Goal: Task Accomplishment & Management: Manage account settings

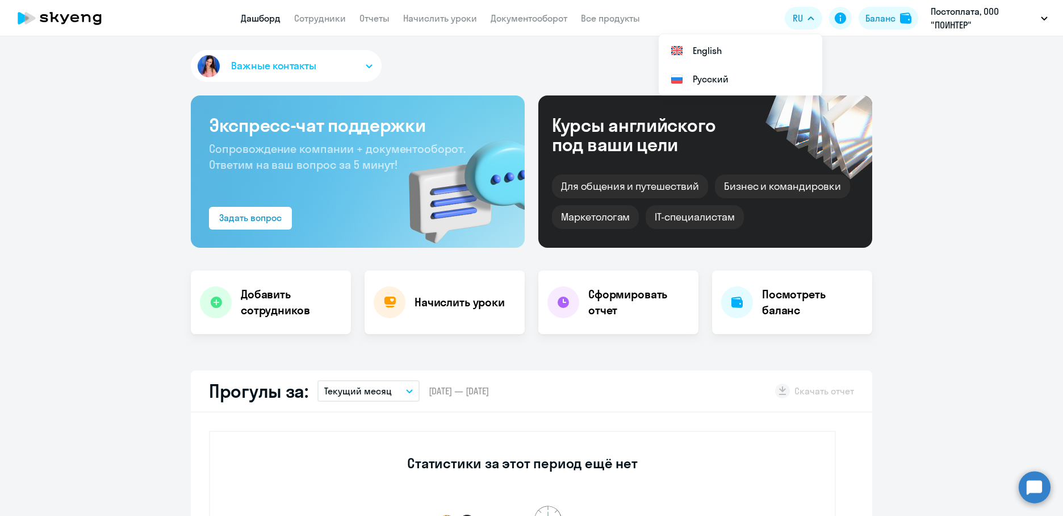
select select "30"
click at [317, 14] on link "Сотрудники" at bounding box center [320, 17] width 52 height 11
select select "30"
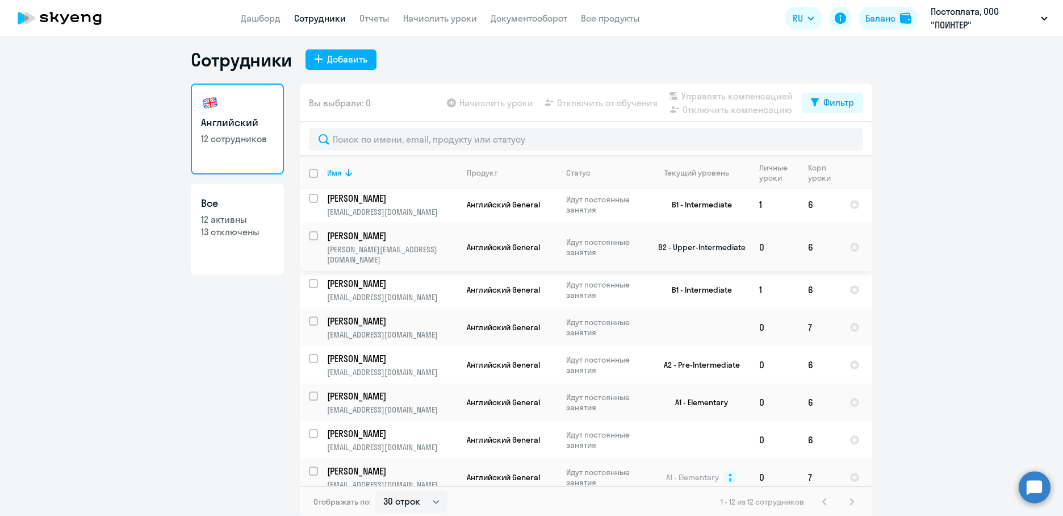
scroll to position [7, 0]
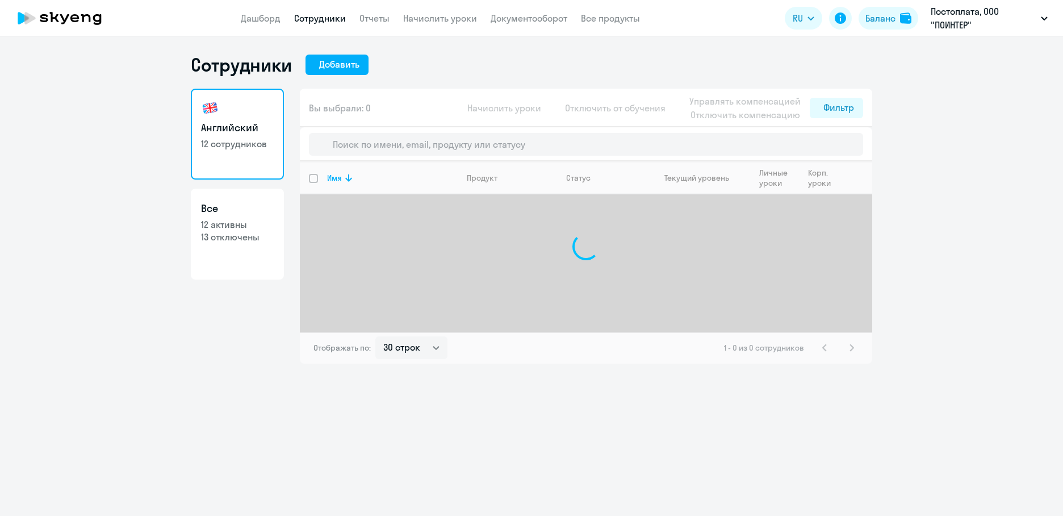
select select "30"
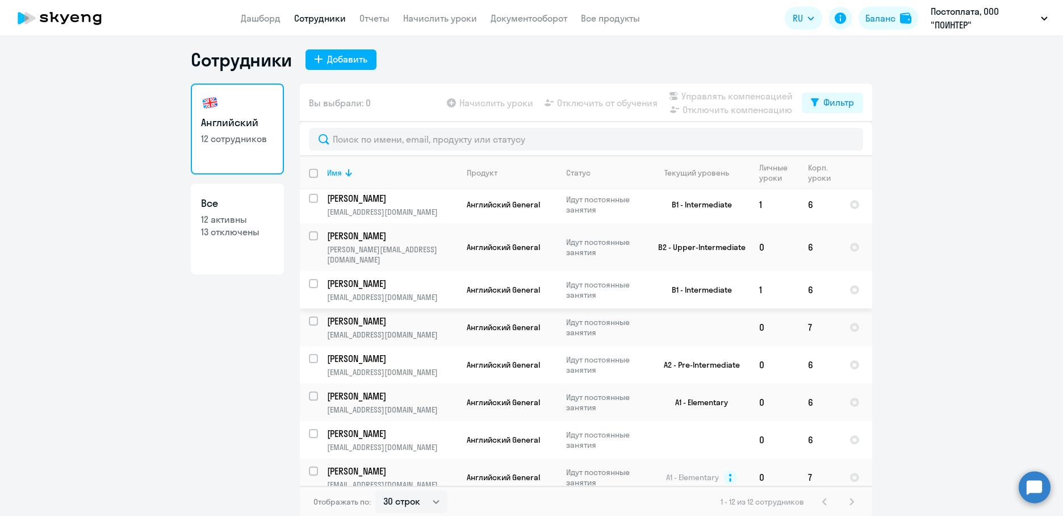
scroll to position [7, 0]
click at [310, 465] on input "select row 15192893" at bounding box center [320, 476] width 23 height 23
checkbox input "true"
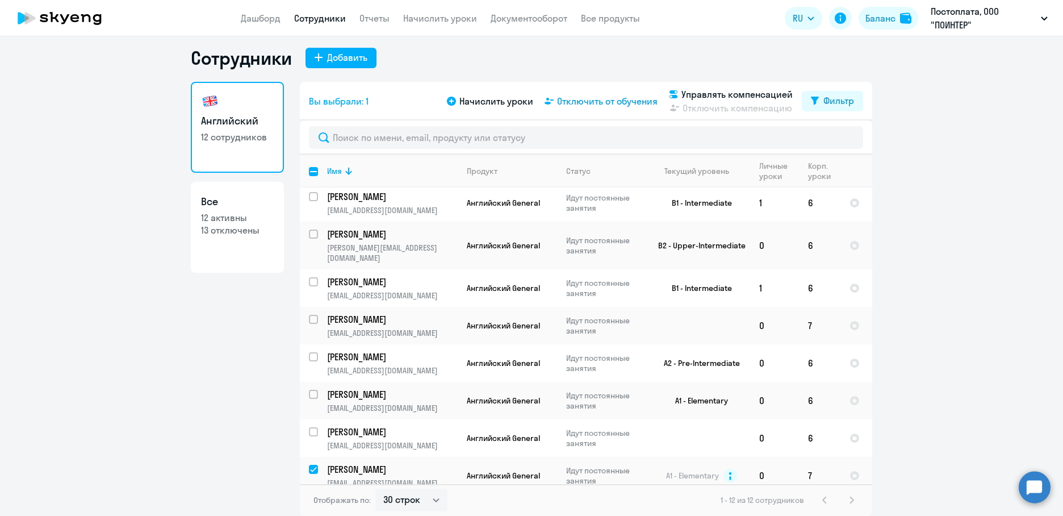
click at [580, 106] on span "Отключить от обучения" at bounding box center [607, 101] width 101 height 14
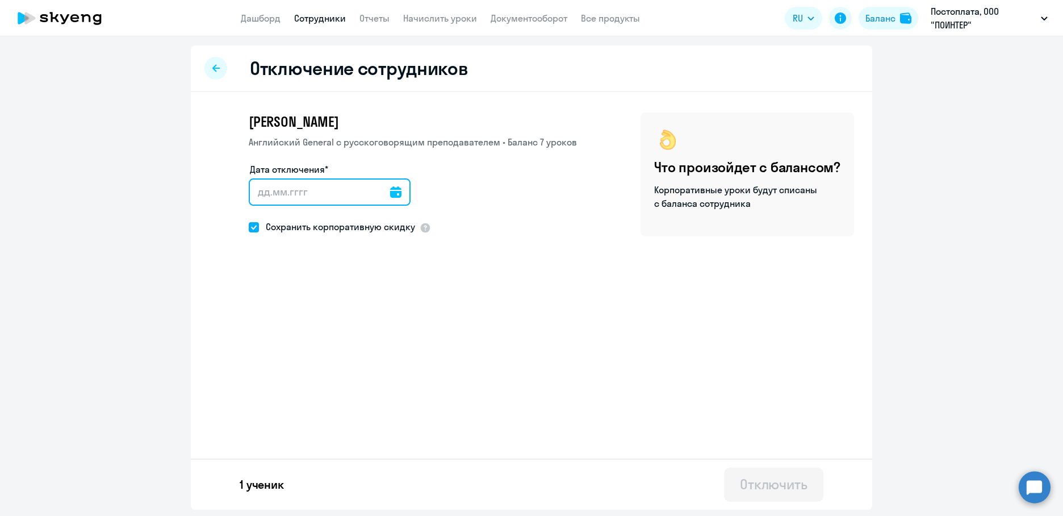
click at [323, 198] on input "Дата отключения*" at bounding box center [330, 191] width 162 height 27
click at [390, 198] on div at bounding box center [395, 191] width 11 height 27
click at [390, 190] on icon at bounding box center [395, 191] width 11 height 11
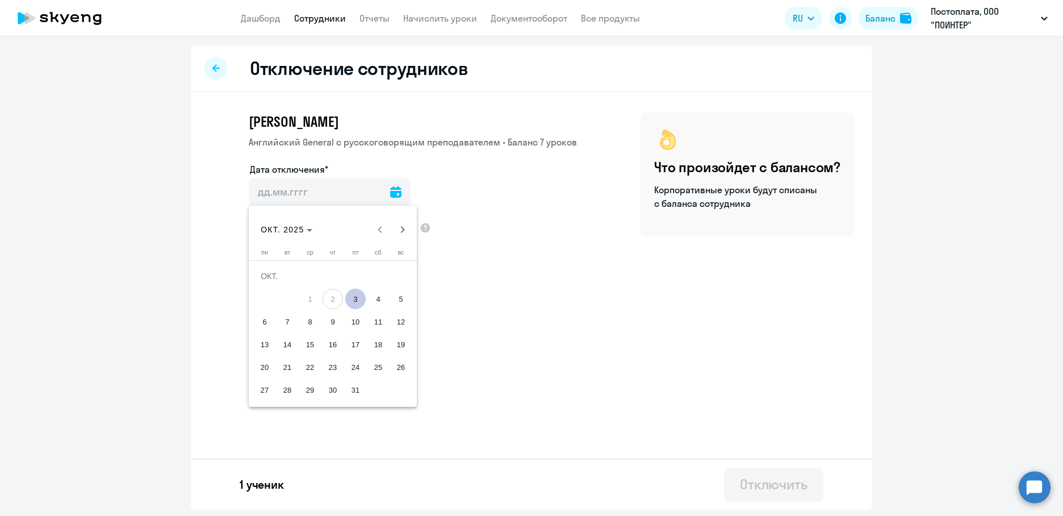
click at [358, 297] on span "3" at bounding box center [355, 298] width 20 height 20
type input "03.10.2025"
type input "3.10.2025"
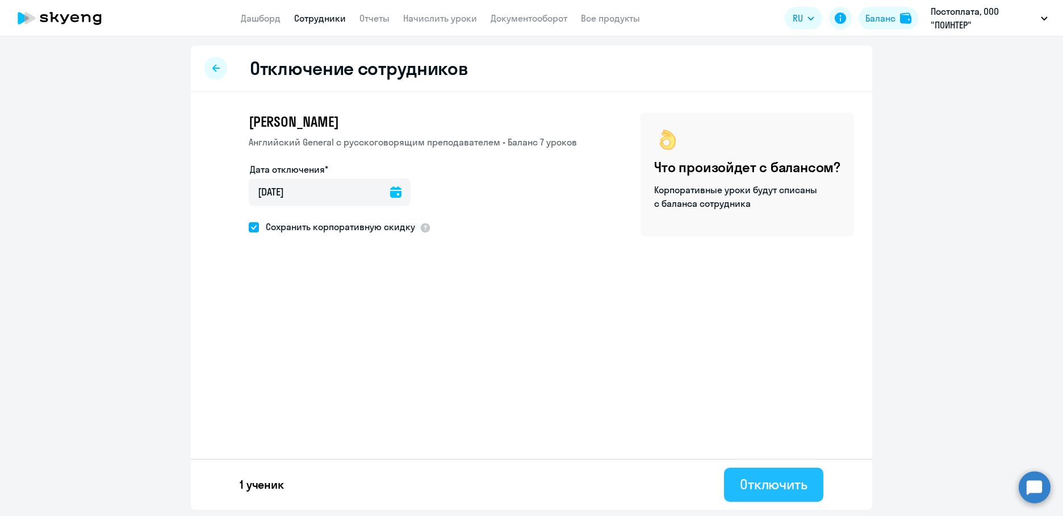
click at [773, 485] on div "Отключить" at bounding box center [774, 484] width 68 height 18
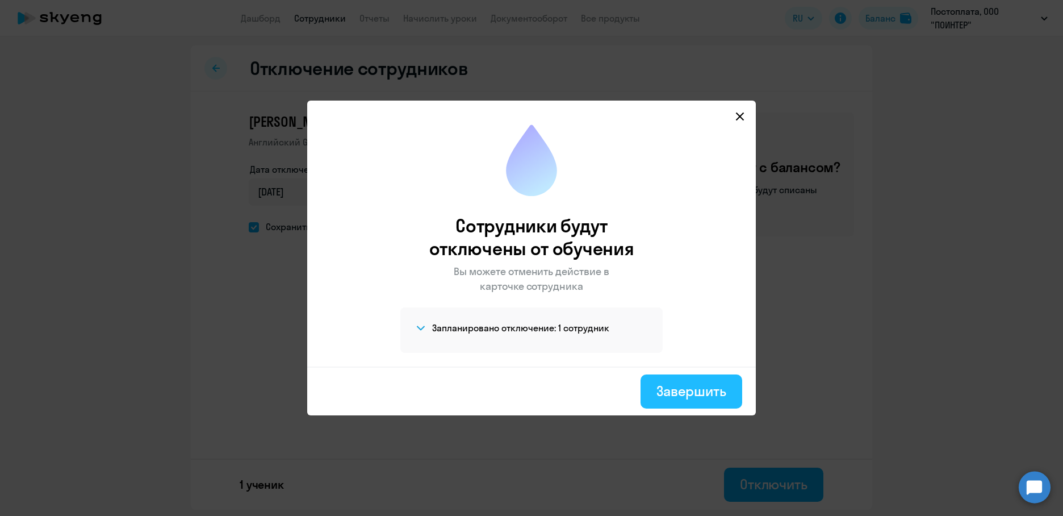
click at [686, 383] on div "Завершить" at bounding box center [691, 391] width 70 height 18
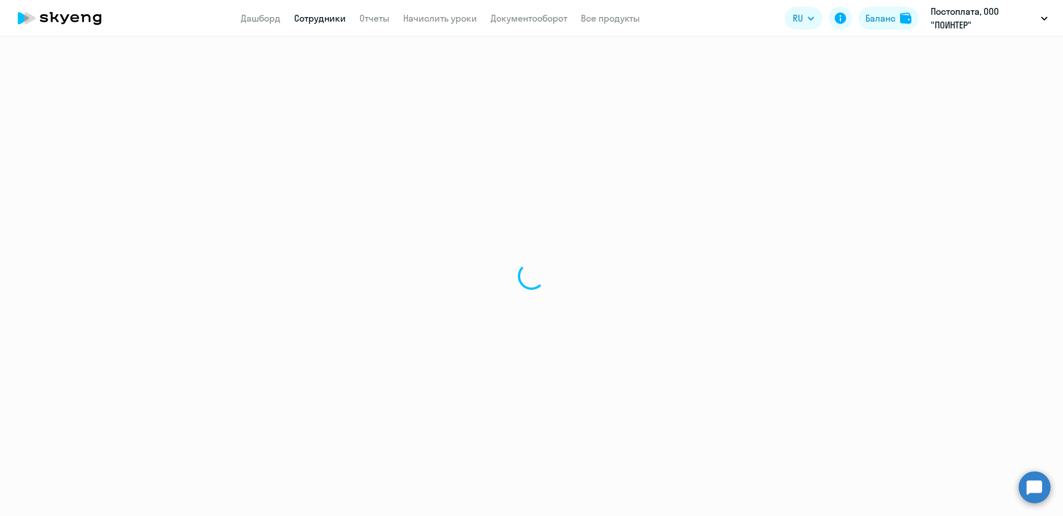
select select "30"
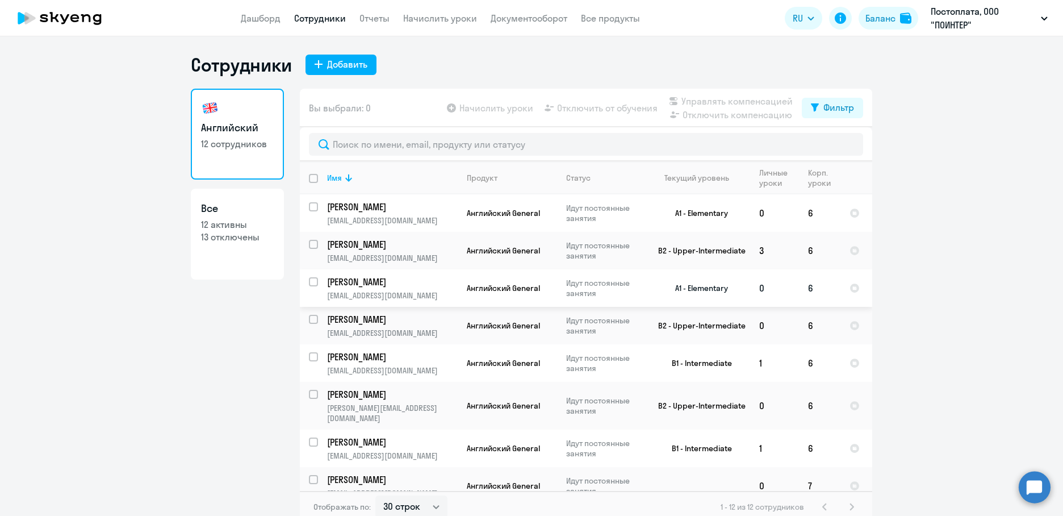
click at [310, 280] on input "select row 38820521" at bounding box center [320, 288] width 23 height 23
checkbox input "true"
click at [601, 103] on span "Отключить от обучения" at bounding box center [607, 108] width 101 height 14
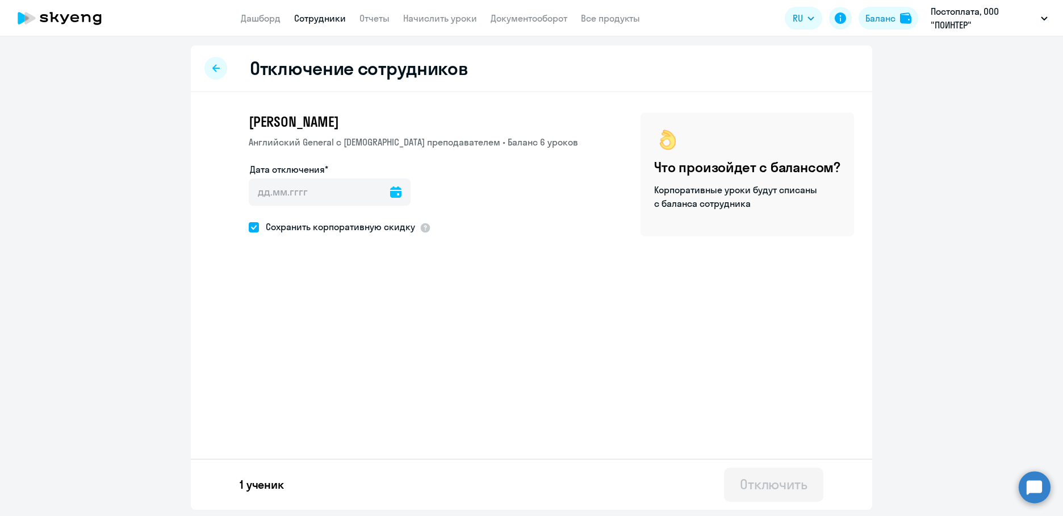
click at [390, 195] on icon at bounding box center [395, 191] width 11 height 11
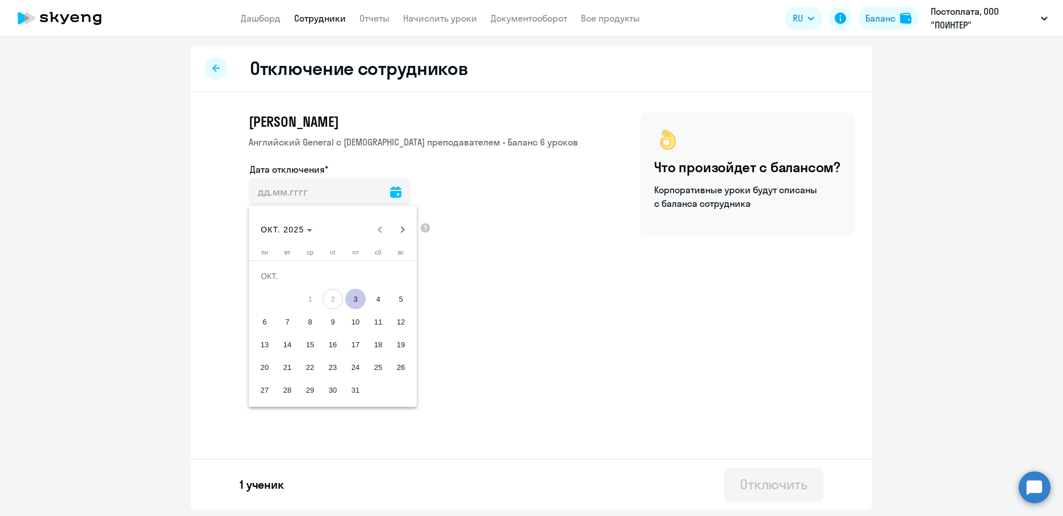
click at [361, 300] on span "3" at bounding box center [355, 298] width 20 height 20
type input "03.10.2025"
type input "3.10.2025"
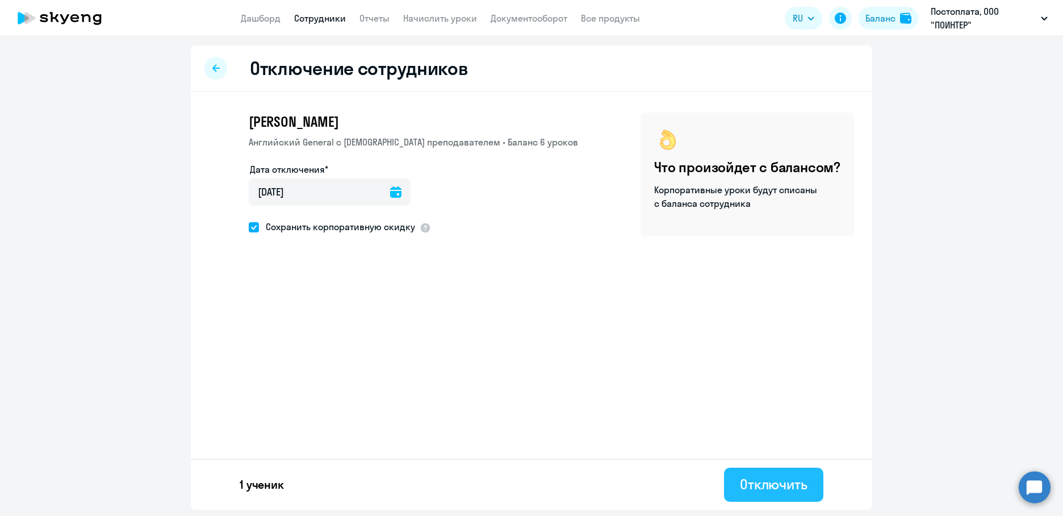
click at [780, 489] on div "Отключить" at bounding box center [774, 484] width 68 height 18
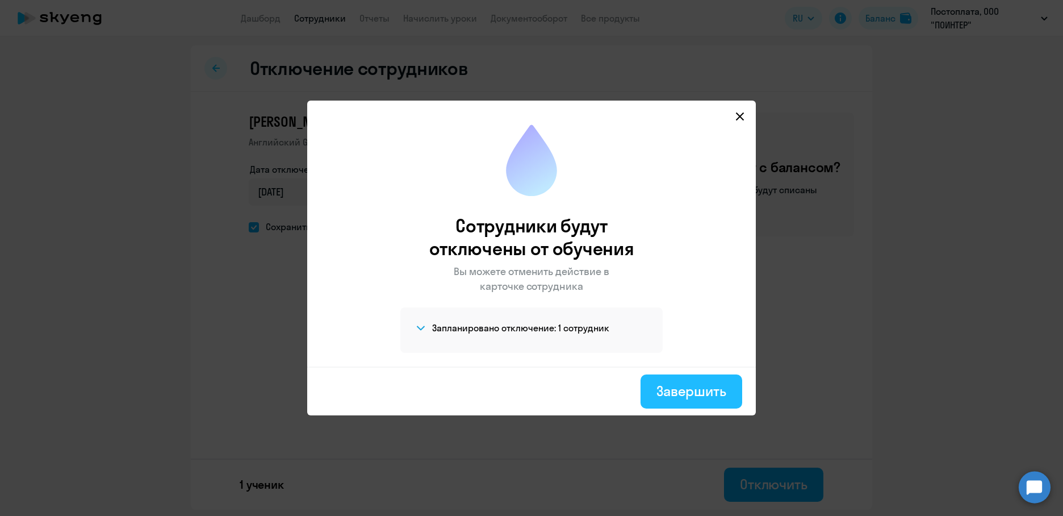
click at [730, 398] on button "Завершить" at bounding box center [692, 391] width 102 height 34
select select "30"
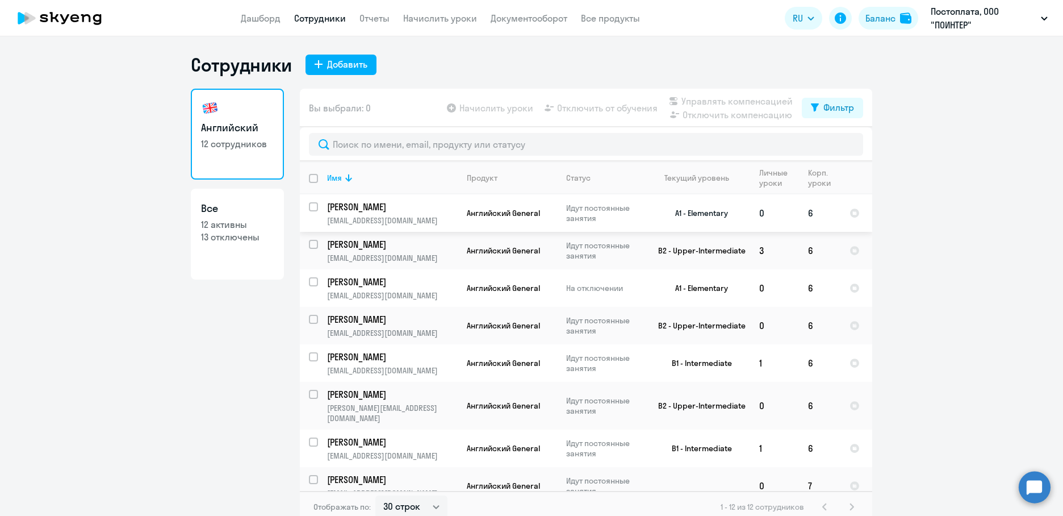
click at [313, 206] on input "select row 38625746" at bounding box center [320, 213] width 23 height 23
checkbox input "true"
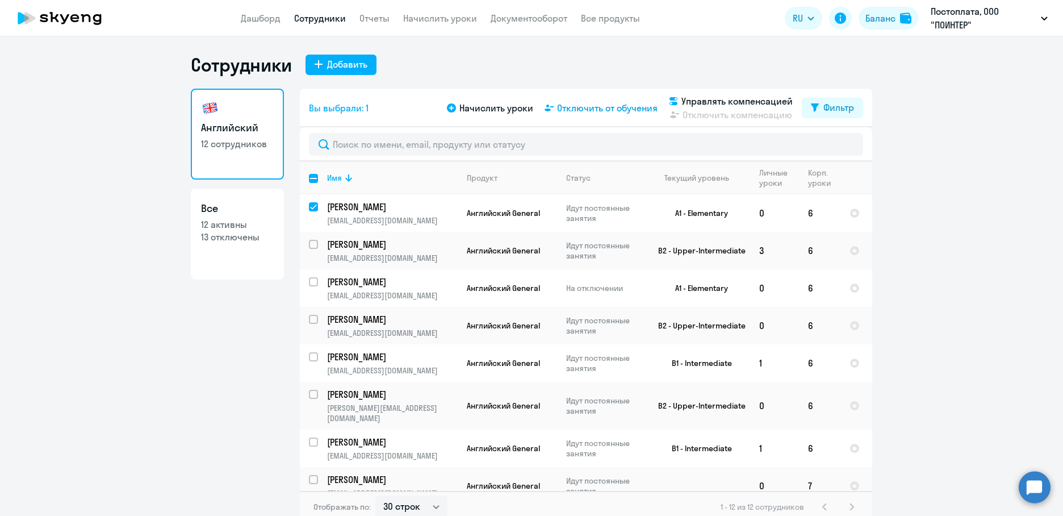
click at [599, 109] on span "Отключить от обучения" at bounding box center [607, 108] width 101 height 14
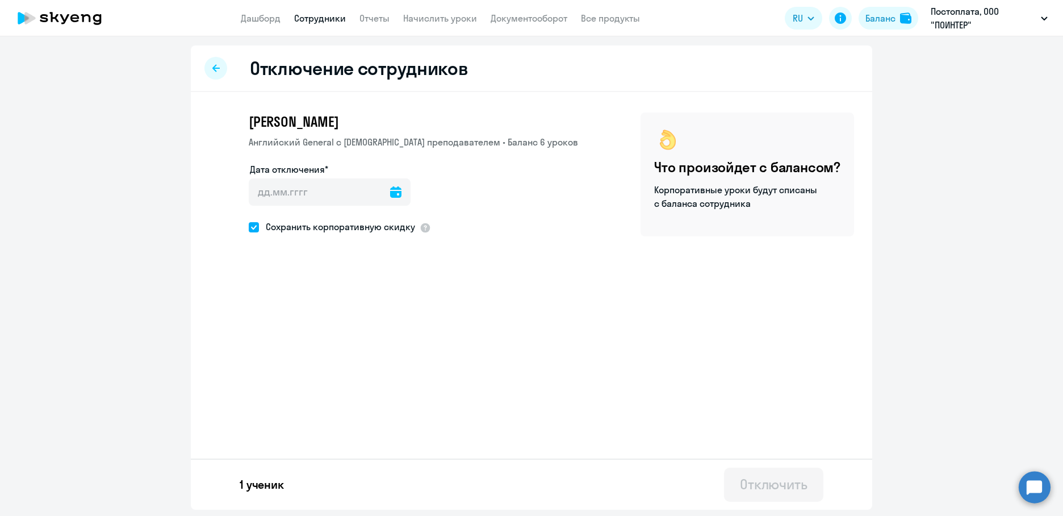
click at [390, 191] on icon at bounding box center [395, 191] width 11 height 11
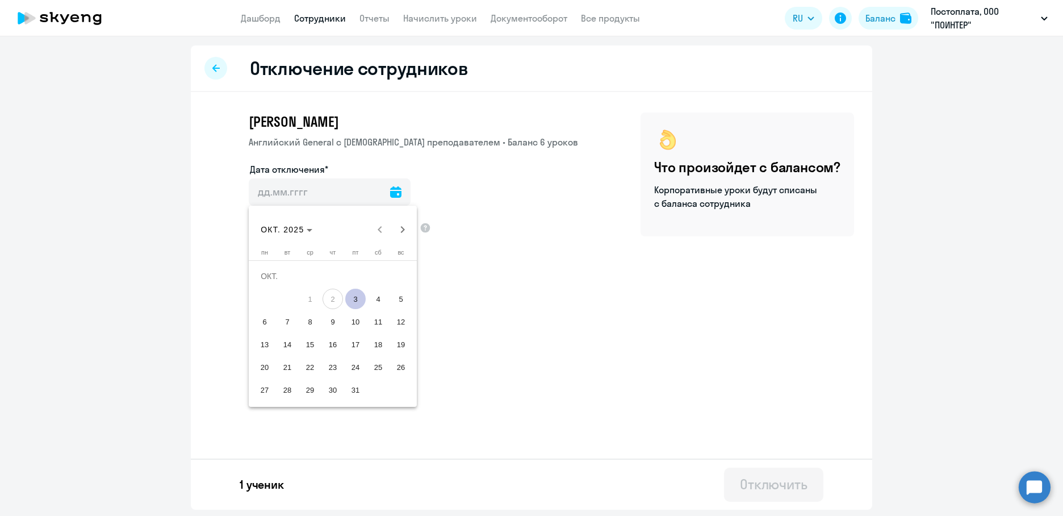
click at [356, 297] on span "3" at bounding box center [355, 298] width 20 height 20
type input "03.10.2025"
type input "3.10.2025"
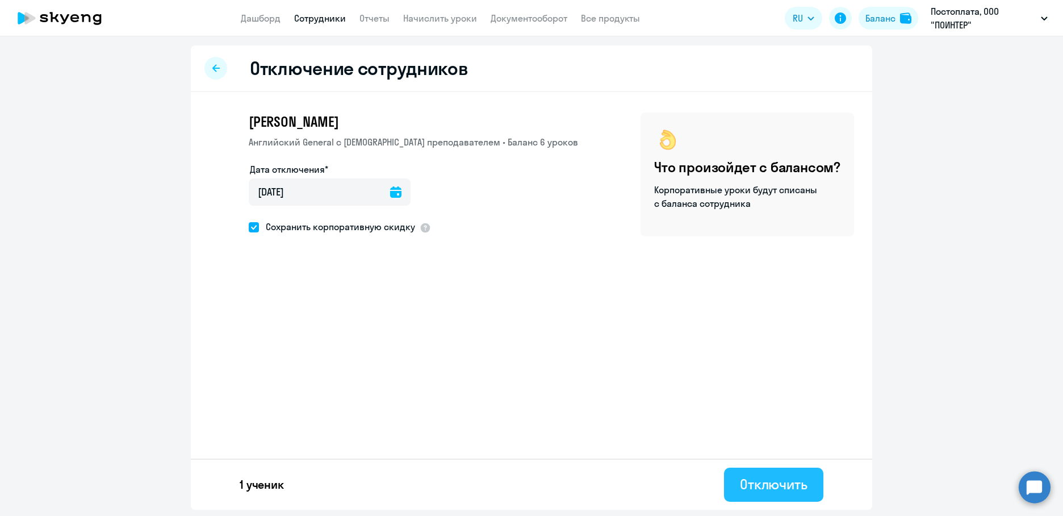
click at [791, 487] on div "Отключить" at bounding box center [774, 484] width 68 height 18
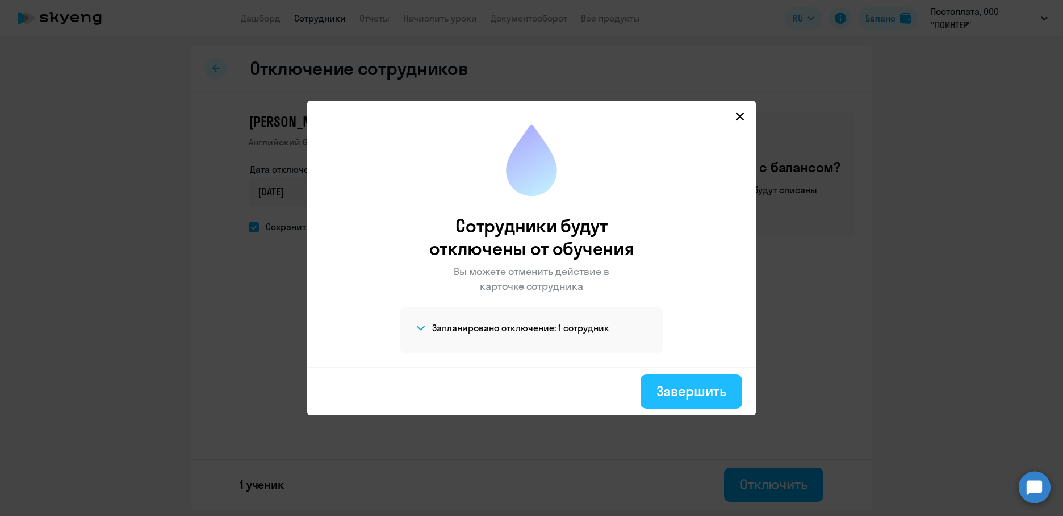
click at [692, 391] on div "Завершить" at bounding box center [691, 391] width 70 height 18
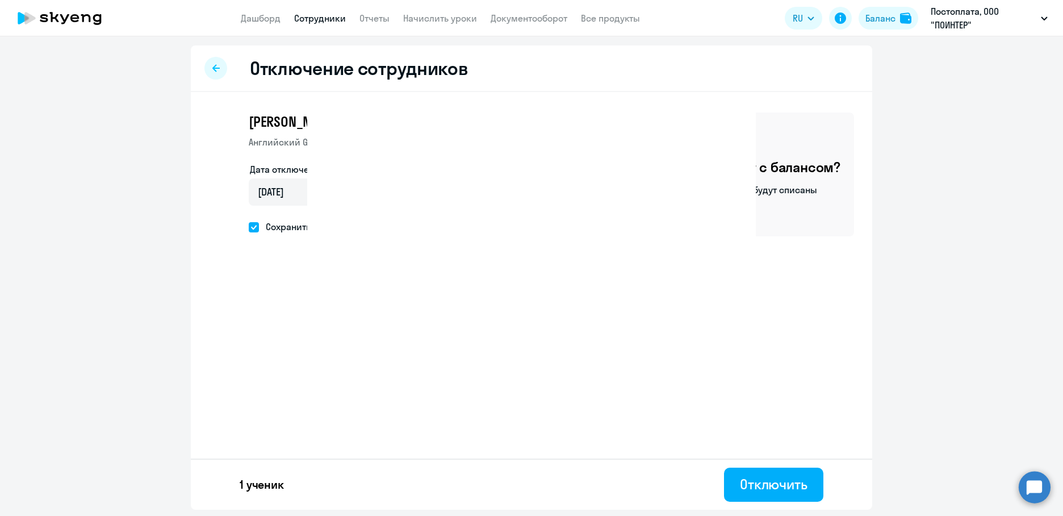
select select "30"
